Goal: Task Accomplishment & Management: Manage account settings

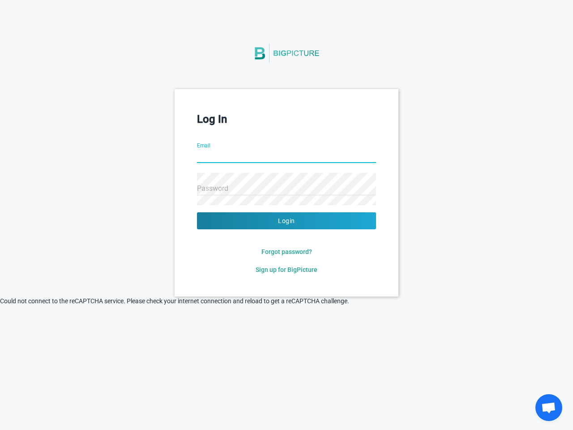
click at [286, 221] on button "Login" at bounding box center [286, 220] width 179 height 17
click at [286, 252] on span "Forgot password?" at bounding box center [286, 251] width 51 height 7
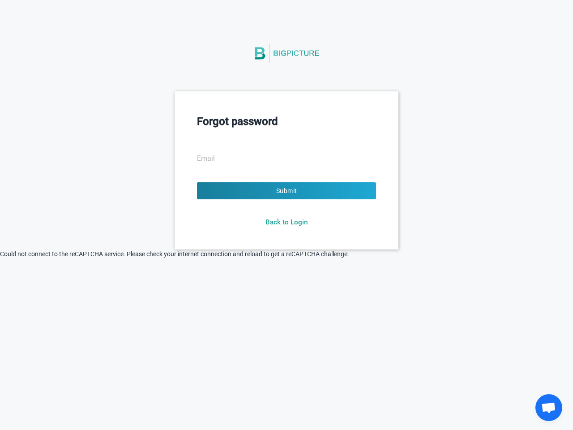
click at [286, 269] on html "Forgot password Email Submit Back to Login © 2021 Big Picture Technologies Inc.…" at bounding box center [286, 215] width 573 height 430
click at [201, 308] on html "Forgot password Email Submit Back to Login © 2021 Big Picture Technologies Inc.…" at bounding box center [286, 215] width 573 height 430
click at [312, 330] on html "Forgot password Email Submit Back to Login © 2021 Big Picture Technologies Inc.…" at bounding box center [286, 215] width 573 height 430
click at [364, 330] on html "Forgot password Email Submit Back to Login © 2021 Big Picture Technologies Inc.…" at bounding box center [286, 215] width 573 height 430
click at [549, 407] on span "Open chat" at bounding box center [548, 408] width 15 height 13
